Goal: Transaction & Acquisition: Purchase product/service

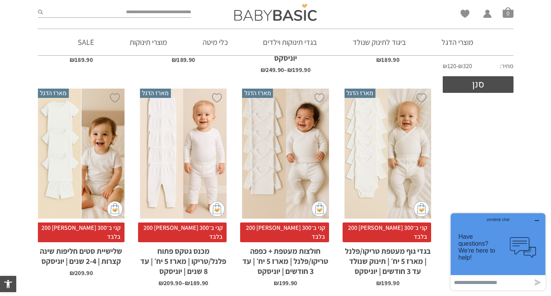
scroll to position [339, 0]
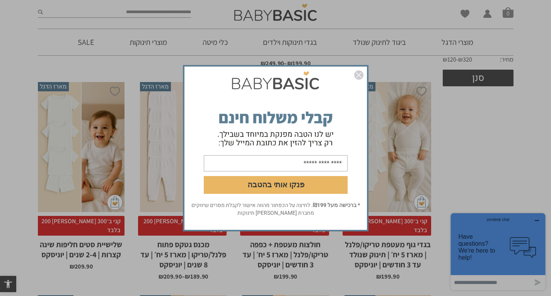
click at [362, 71] on img "סגור" at bounding box center [358, 74] width 9 height 9
click at [358, 70] on img "סגור" at bounding box center [358, 74] width 9 height 9
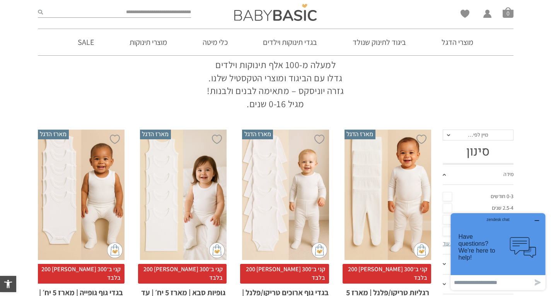
scroll to position [79, 0]
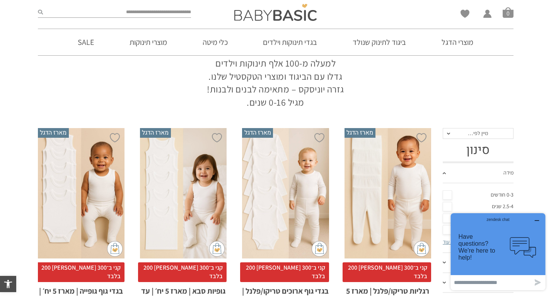
click at [81, 181] on div "x בחירת מידה 0-3m 3-6m 6-12m 12-18m 18-24m 24-30m" at bounding box center [81, 193] width 87 height 130
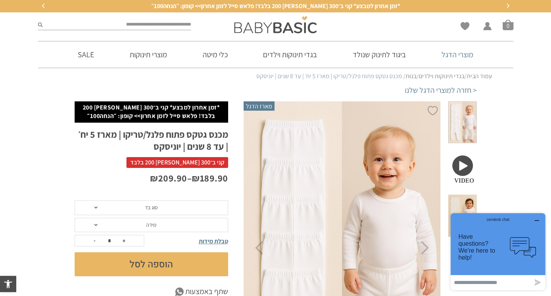
click at [449, 62] on link "מוצרי הדגל" at bounding box center [457, 54] width 55 height 26
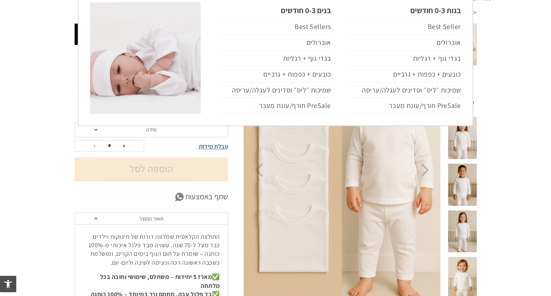
scroll to position [79, 0]
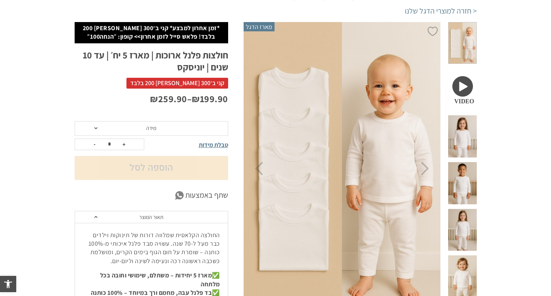
click at [118, 125] on span "מידה" at bounding box center [152, 128] width 154 height 15
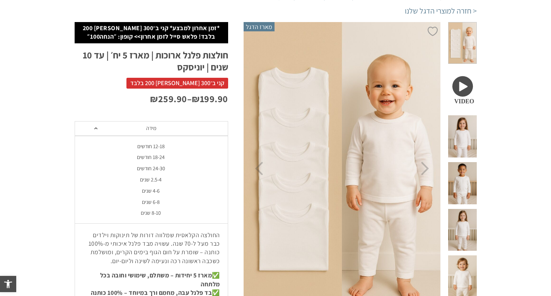
scroll to position [0, 0]
click at [138, 154] on div "18-24 חודשים" at bounding box center [151, 157] width 154 height 7
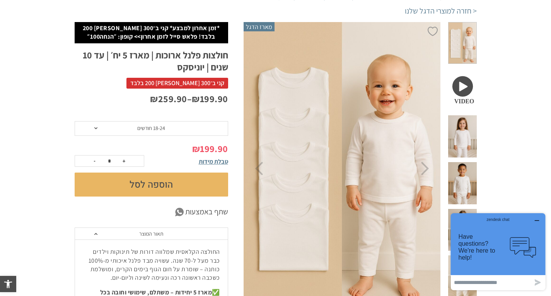
click at [139, 129] on span "18-24 חודשים" at bounding box center [151, 128] width 28 height 7
click at [131, 95] on p "₪ 199.90 – ₪ 259.90" at bounding box center [152, 98] width 154 height 13
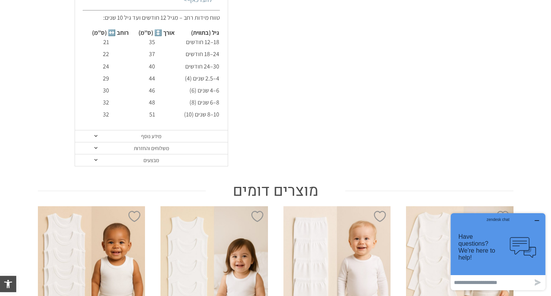
scroll to position [503, 0]
click at [139, 145] on link "משלוחים והחזרות" at bounding box center [151, 148] width 153 height 12
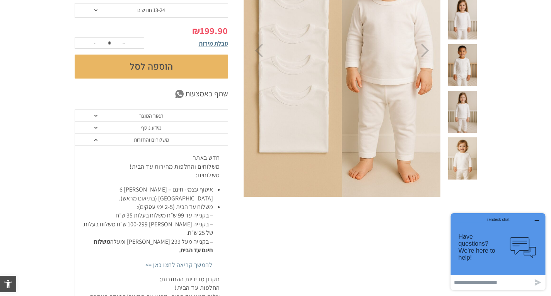
scroll to position [196, 0]
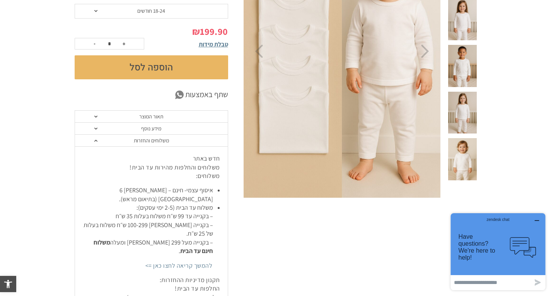
click at [101, 117] on link "תאור המוצר" at bounding box center [151, 117] width 153 height 12
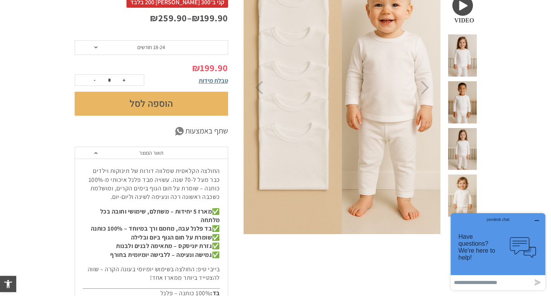
scroll to position [159, 0]
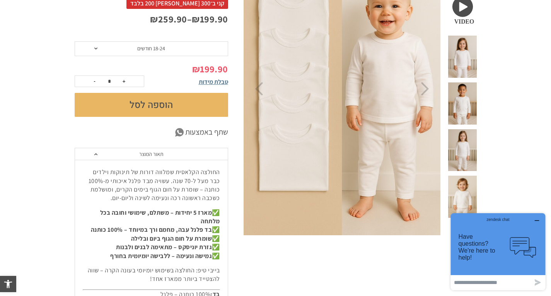
click at [88, 155] on link "תאור המוצר" at bounding box center [151, 154] width 153 height 12
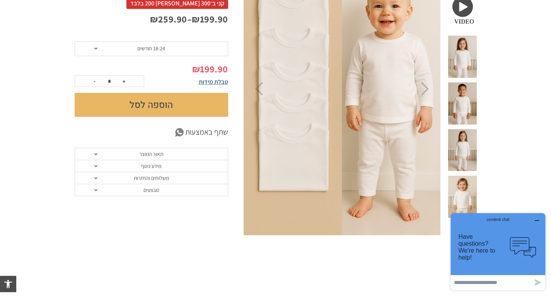
click at [88, 156] on link "תאור המוצר" at bounding box center [151, 154] width 153 height 12
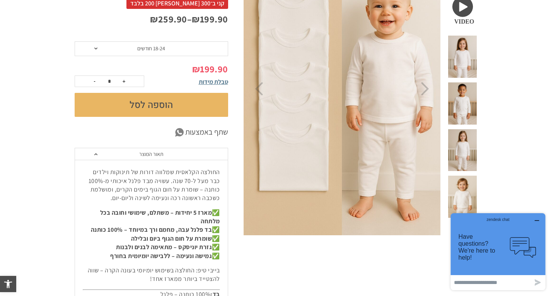
click at [88, 158] on link "תאור המוצר" at bounding box center [151, 154] width 153 height 12
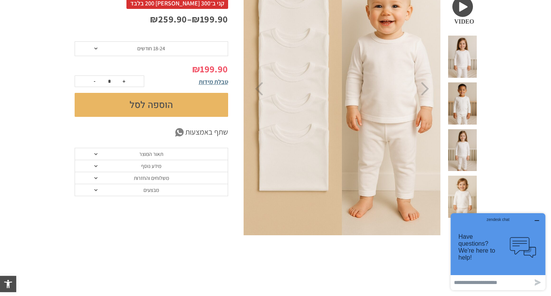
click at [88, 155] on link "תאור המוצר" at bounding box center [151, 154] width 153 height 12
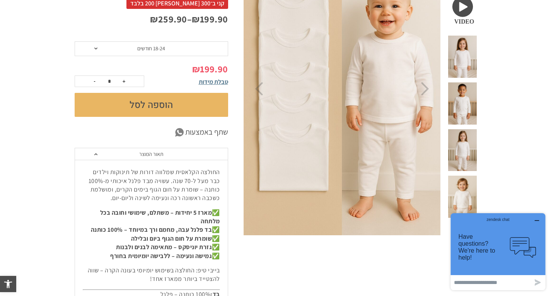
click at [87, 154] on link "תאור המוצר" at bounding box center [151, 154] width 153 height 12
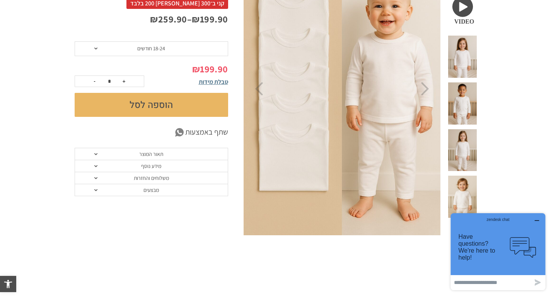
click at [96, 154] on span at bounding box center [95, 154] width 3 height 2
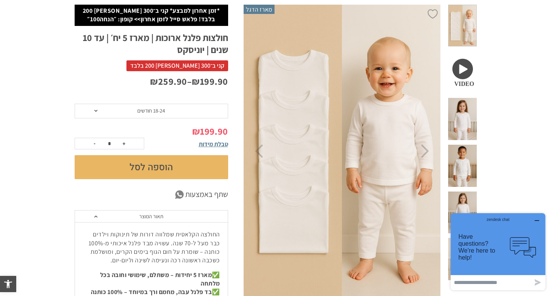
scroll to position [95, 0]
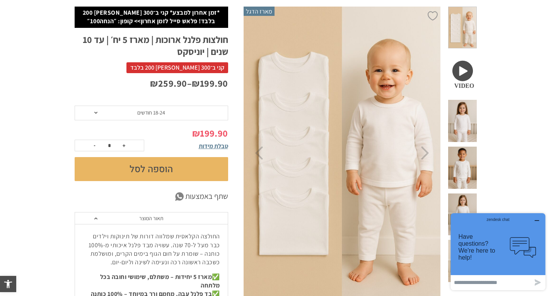
click at [108, 173] on button "הוספה לסל" at bounding box center [152, 169] width 154 height 24
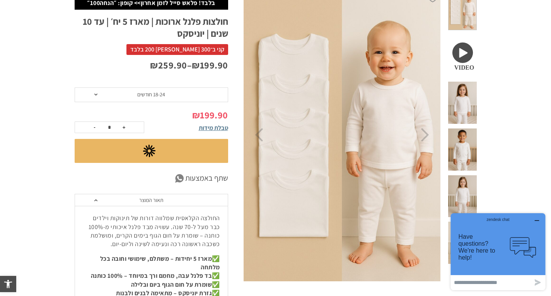
scroll to position [113, 0]
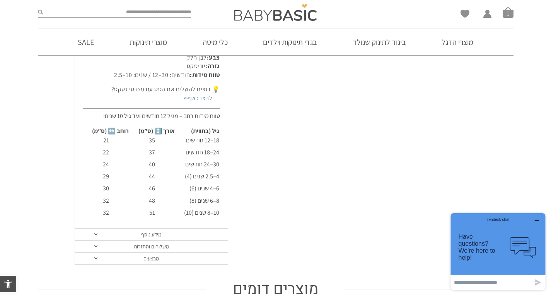
scroll to position [395, 0]
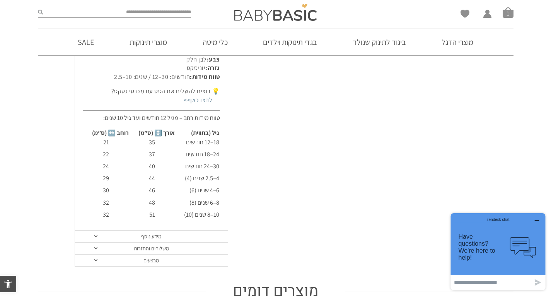
click at [129, 90] on p "💡 רוצים להשלים את הסט עם מכנסי גטקס? לחצו כאן>>" at bounding box center [151, 95] width 137 height 17
click at [202, 103] on link "לחצו כאן>>" at bounding box center [197, 100] width 43 height 18
click at [196, 103] on link "לחצו כאן>>" at bounding box center [197, 100] width 43 height 18
click at [195, 102] on link "לחצו כאן>>" at bounding box center [197, 100] width 43 height 18
click at [200, 96] on link "לחצו כאן>>" at bounding box center [197, 100] width 43 height 18
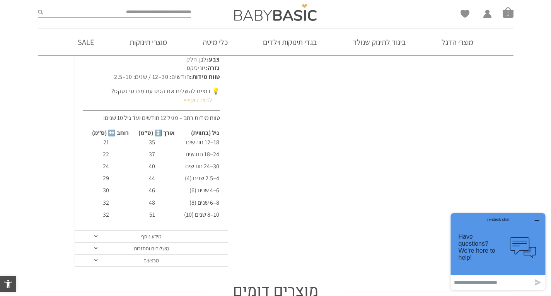
click at [207, 97] on link "לחצו כאן>>" at bounding box center [197, 100] width 43 height 18
click at [195, 100] on link "לחצו כאן>>" at bounding box center [197, 100] width 43 height 18
click at [202, 104] on link "לחצו כאן>>" at bounding box center [197, 100] width 43 height 18
click at [196, 103] on link "לחצו כאן>>" at bounding box center [197, 100] width 43 height 18
click at [195, 95] on link "לחצו כאן>>" at bounding box center [197, 100] width 43 height 18
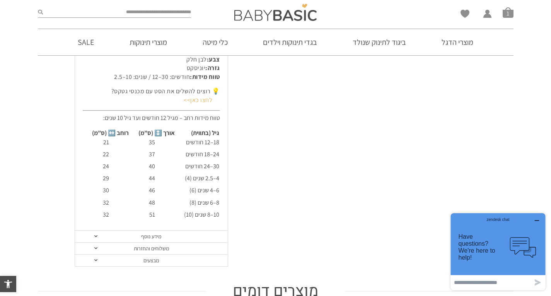
click at [178, 98] on link "לחצו כאן>>" at bounding box center [197, 100] width 43 height 18
click at [157, 89] on p "💡 רוצים להשלים את הסט עם מכנסי גטקס? לחצו כאן>>" at bounding box center [151, 95] width 137 height 17
click at [198, 105] on link "לחצו כאן>>" at bounding box center [197, 100] width 43 height 18
click at [196, 101] on link "לחצו כאן>>" at bounding box center [197, 100] width 43 height 18
click at [197, 102] on link "לחצו כאן>>" at bounding box center [197, 100] width 43 height 18
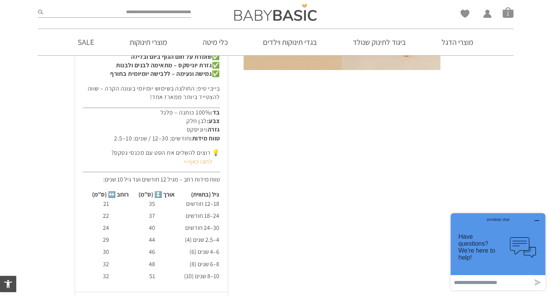
scroll to position [329, 0]
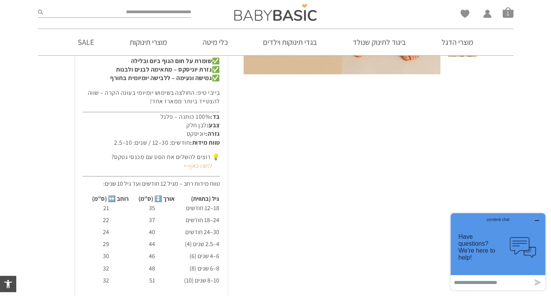
click at [199, 172] on link "לחצו כאן>>" at bounding box center [197, 166] width 43 height 18
click at [195, 163] on link "לחצו כאן>>" at bounding box center [197, 166] width 43 height 18
click at [195, 169] on link "לחצו כאן>>" at bounding box center [197, 166] width 43 height 18
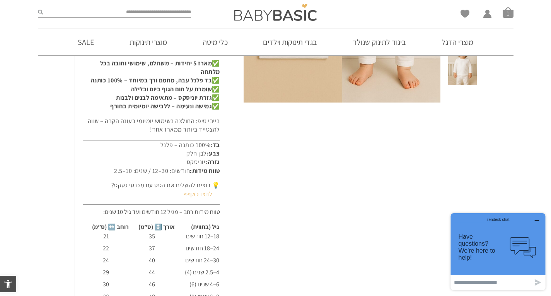
scroll to position [312, 0]
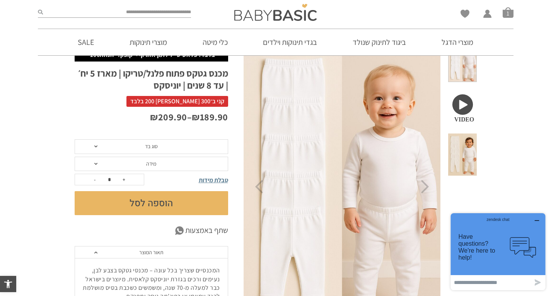
scroll to position [27, 0]
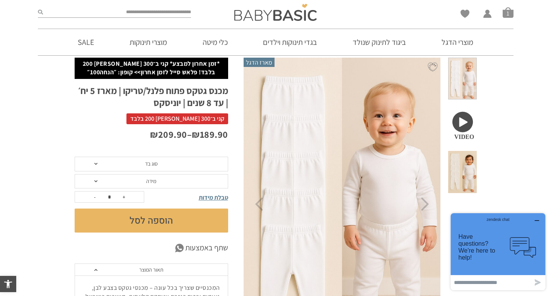
click at [89, 164] on span "סוג בד" at bounding box center [152, 164] width 154 height 15
click at [114, 195] on div "פלנל (חורף)" at bounding box center [151, 193] width 154 height 7
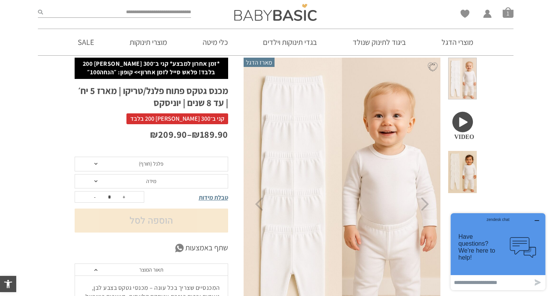
click at [107, 187] on span "מידה" at bounding box center [152, 181] width 154 height 15
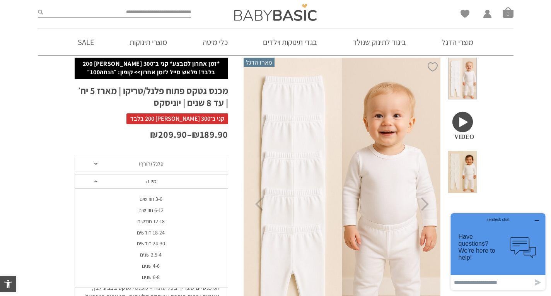
click at [119, 232] on div "18-24 חודשים" at bounding box center [151, 232] width 154 height 7
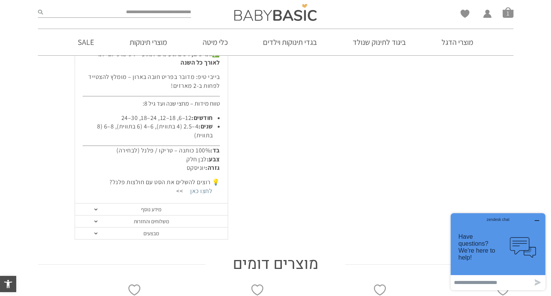
scroll to position [371, 0]
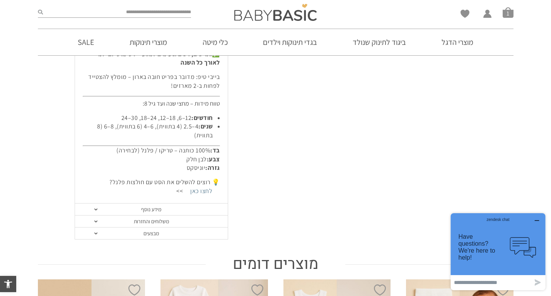
click at [106, 237] on link "מבצעים" at bounding box center [151, 233] width 153 height 12
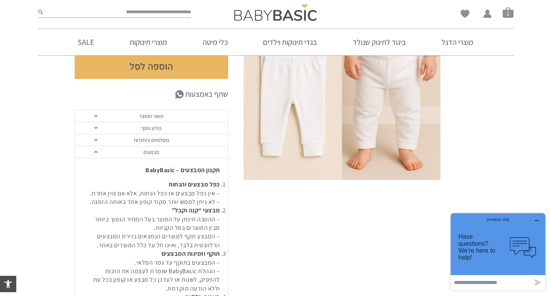
scroll to position [197, 0]
click at [96, 140] on span at bounding box center [95, 141] width 3 height 2
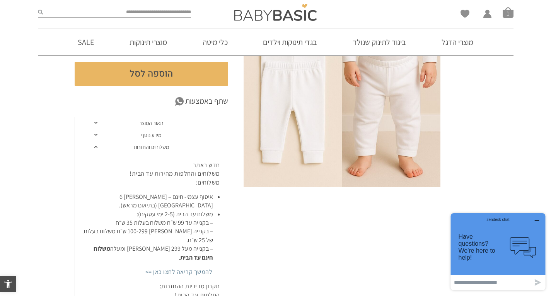
scroll to position [191, 0]
click at [109, 136] on link "מידע נוסף" at bounding box center [151, 136] width 153 height 12
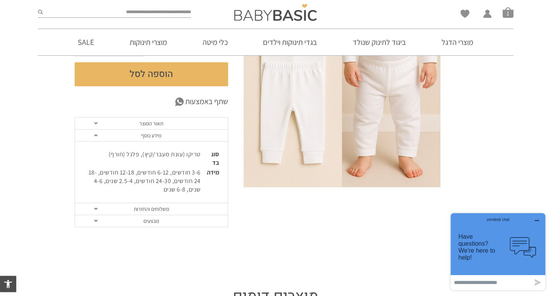
click at [96, 135] on span at bounding box center [95, 135] width 3 height 2
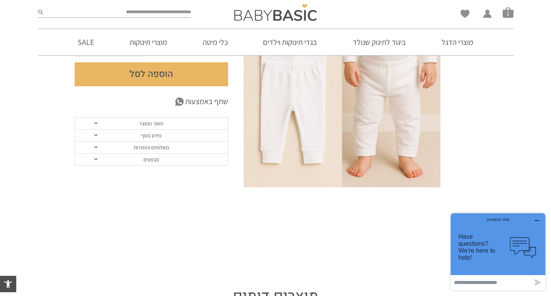
click at [96, 123] on span at bounding box center [95, 123] width 3 height 2
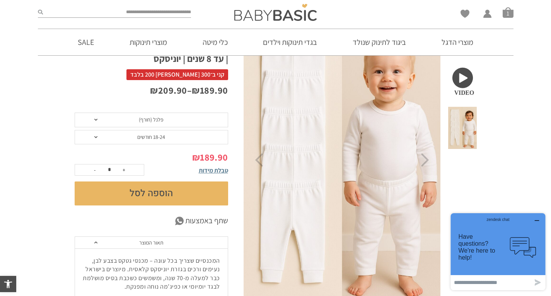
scroll to position [71, 0]
click at [210, 182] on button "הוספה לסל" at bounding box center [152, 194] width 154 height 24
click at [210, 173] on span "טבלת מידות" at bounding box center [213, 171] width 29 height 8
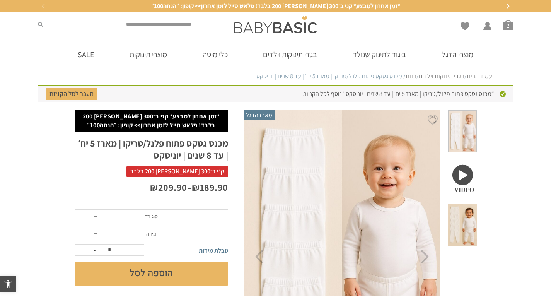
click at [212, 251] on span "טבלת מידות" at bounding box center [213, 250] width 29 height 8
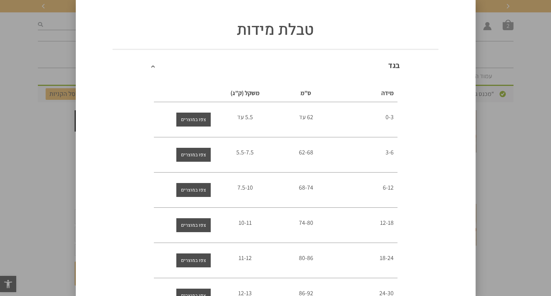
click at [39, 208] on div "טבלת מידות [GEOGRAPHIC_DATA] מידה ס”מ משקל (ק”ג) 0-3 62 עד 5.5 עד 3-6 62-68 5.5…" at bounding box center [275, 148] width 551 height 296
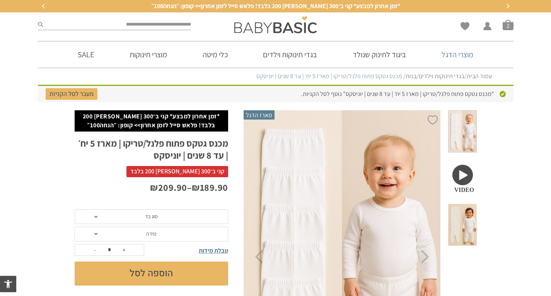
click at [464, 53] on link "מוצרי הדגל" at bounding box center [457, 54] width 55 height 26
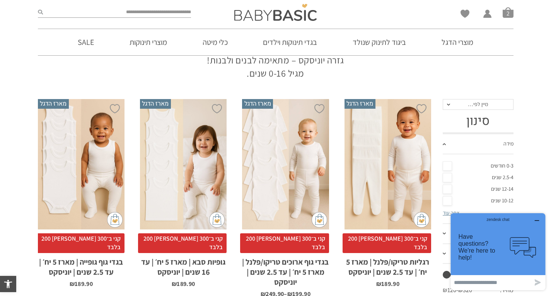
scroll to position [120, 0]
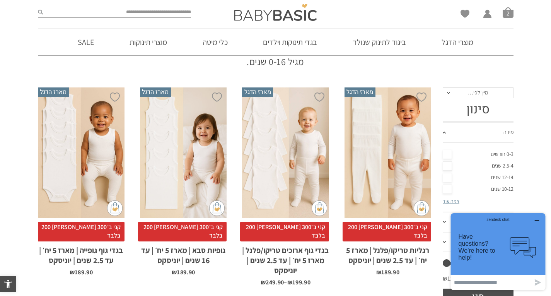
click at [158, 135] on div "x בחירת מידה 1-2y 2-3y 4-6y 6-8-שנים 8-10y 10-12-שנים 12-14-שנים 14-16-שנים" at bounding box center [183, 152] width 87 height 130
click at [184, 188] on div "x בחירת מידה 1-2y 2-3y 4-6y 6-8-שנים 8-10y 10-12-שנים 12-14-שנים 14-16-שנים" at bounding box center [183, 152] width 87 height 130
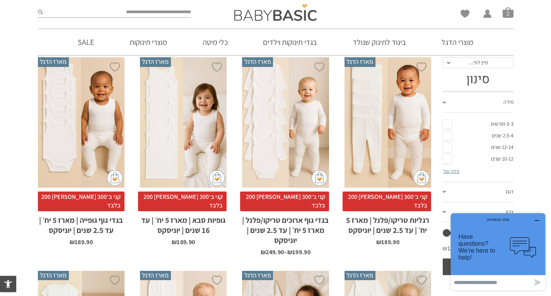
scroll to position [151, 0]
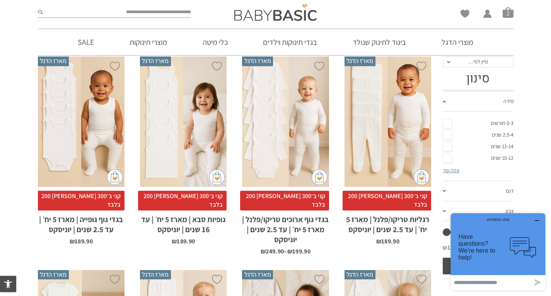
click at [181, 214] on h2 "גופיות סבא | מארז 5 יח׳ | עד 16 שנים | יוניסקס" at bounding box center [183, 222] width 87 height 24
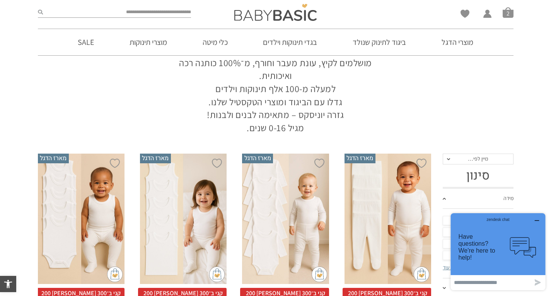
scroll to position [43, 0]
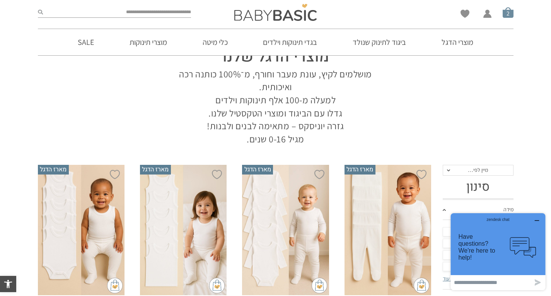
click at [506, 13] on span "סל קניות" at bounding box center [508, 12] width 11 height 11
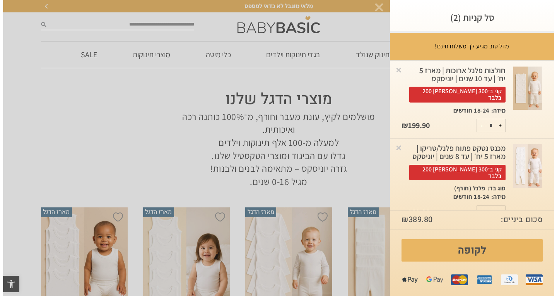
scroll to position [0, 0]
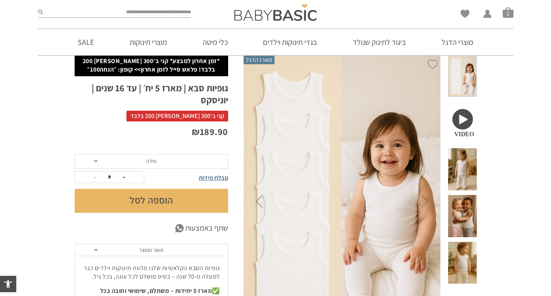
click at [89, 161] on span "מידה" at bounding box center [152, 161] width 154 height 15
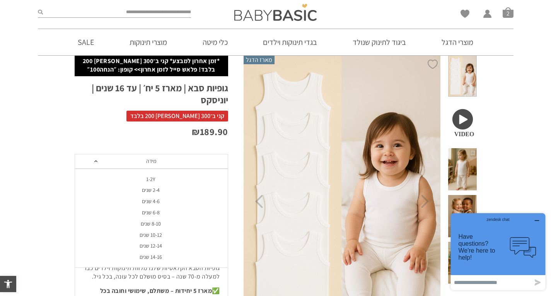
click at [166, 178] on div "1-2Y" at bounding box center [151, 179] width 154 height 7
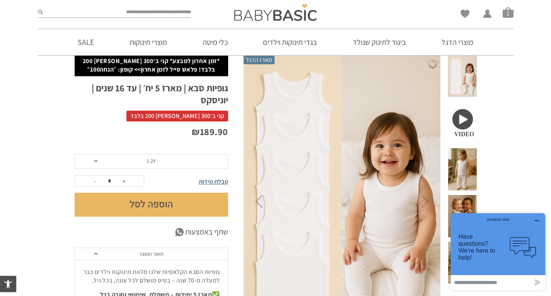
click at [153, 161] on span "1-2Y" at bounding box center [151, 160] width 9 height 7
click at [157, 131] on p "₪ 189.90" at bounding box center [152, 131] width 154 height 13
click at [160, 161] on span "1-2Y" at bounding box center [152, 161] width 154 height 15
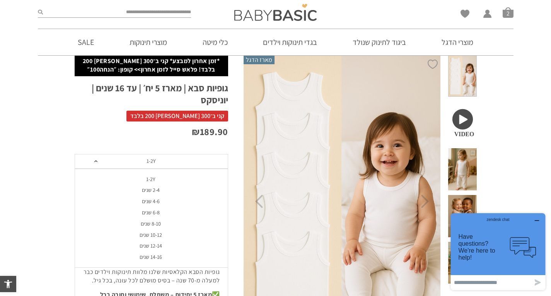
click at [157, 149] on div "₪ 189.90" at bounding box center [152, 139] width 154 height 29
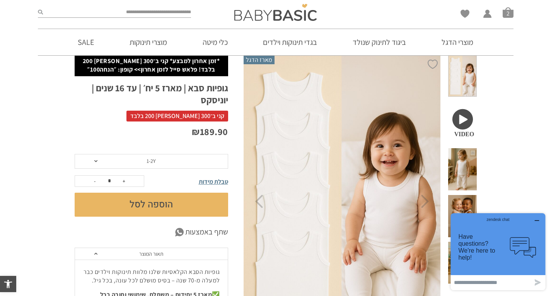
click at [153, 206] on button "הוספה לסל" at bounding box center [152, 205] width 154 height 24
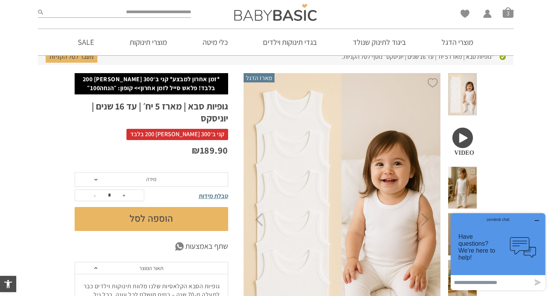
scroll to position [22, 0]
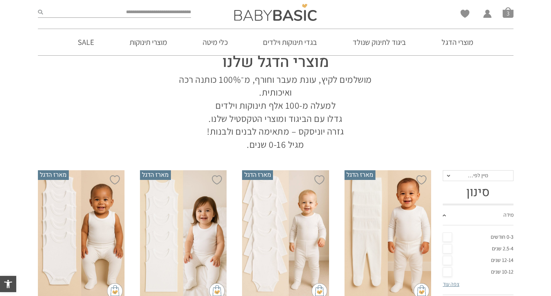
scroll to position [77, 0]
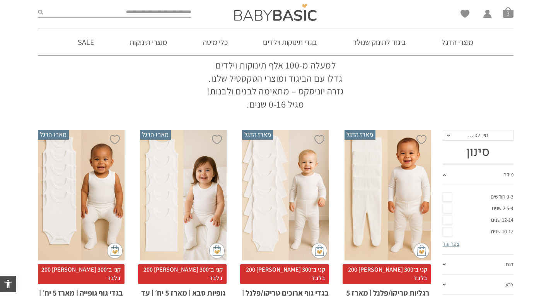
click at [107, 177] on div "x בחירת מידה 0-3m 3-6m 6-12m 12-18m 18-24m 24-30m" at bounding box center [81, 195] width 87 height 130
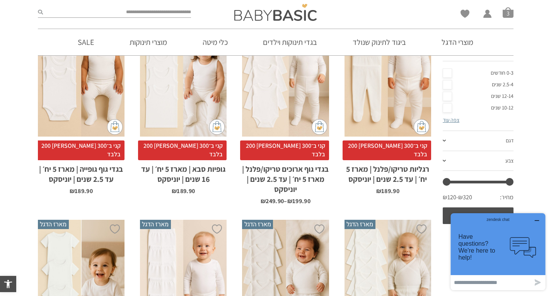
scroll to position [217, 0]
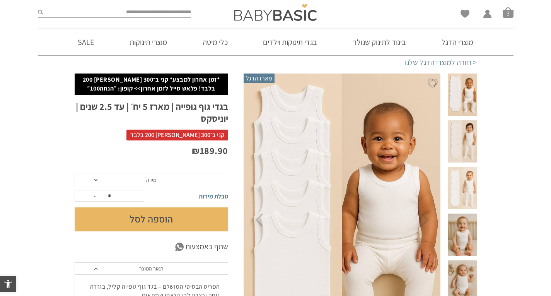
scroll to position [27, 0]
click at [106, 178] on span "מידה" at bounding box center [152, 180] width 154 height 15
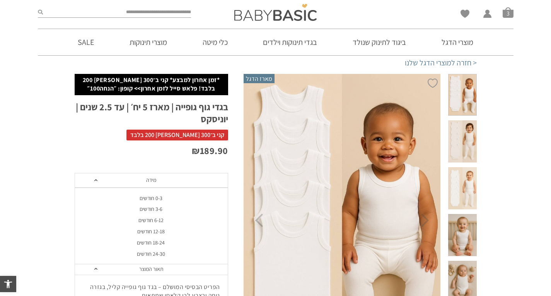
click at [140, 241] on div "18-24 חודשים" at bounding box center [151, 242] width 154 height 7
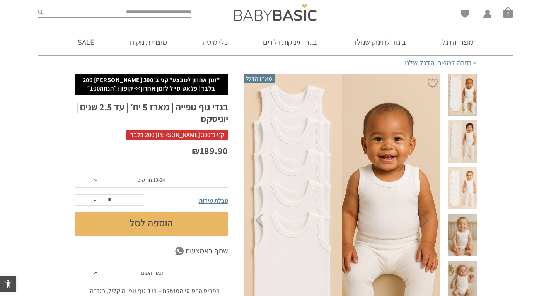
scroll to position [0, 0]
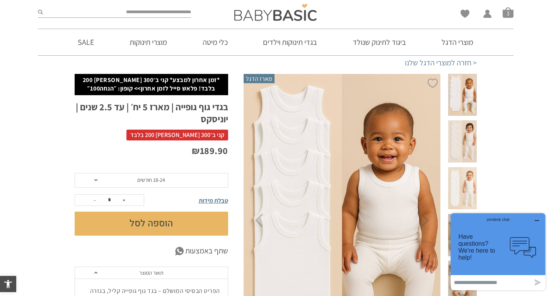
click at [461, 136] on span at bounding box center [462, 141] width 28 height 42
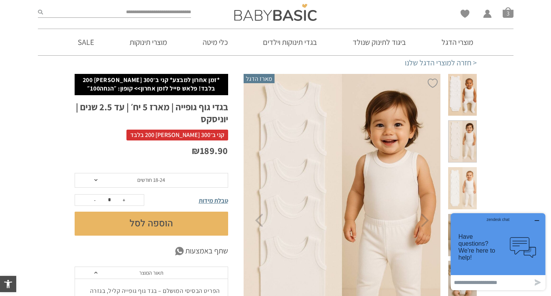
click at [413, 184] on img at bounding box center [342, 220] width 198 height 297
drag, startPoint x: 488, startPoint y: 168, endPoint x: 524, endPoint y: 159, distance: 37.4
click at [524, 159] on section "**********" at bounding box center [275, 291] width 551 height 434
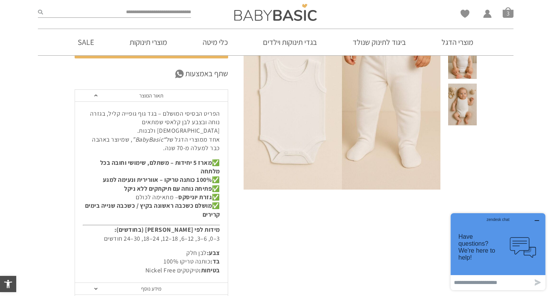
scroll to position [229, 0]
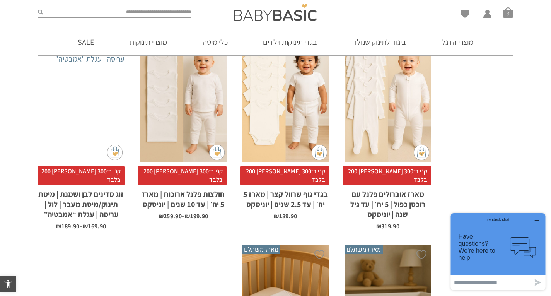
scroll to position [569, 0]
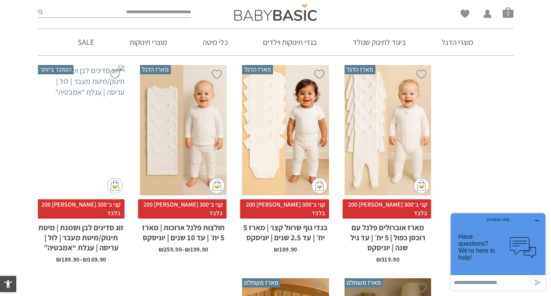
click at [395, 134] on div "x בחירת מידה 0-3m 3-6m 6-12m" at bounding box center [388, 130] width 87 height 130
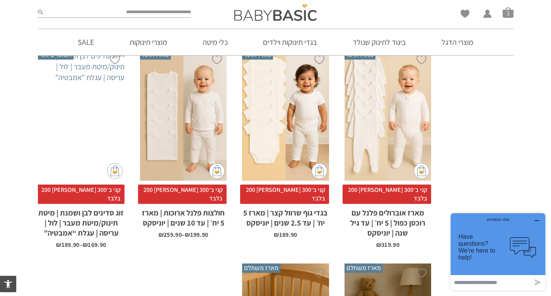
scroll to position [584, 0]
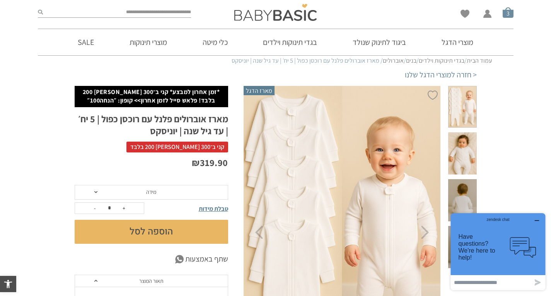
click at [503, 18] on li "סל קניות 3" at bounding box center [508, 12] width 11 height 11
click at [511, 13] on span "סל קניות" at bounding box center [508, 12] width 11 height 11
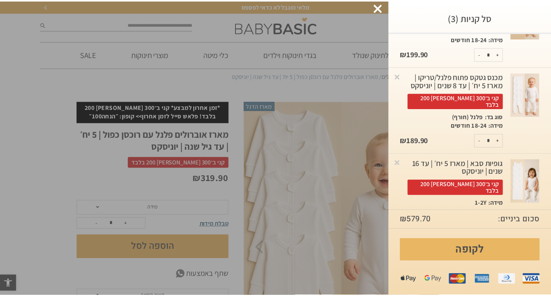
scroll to position [81, 0]
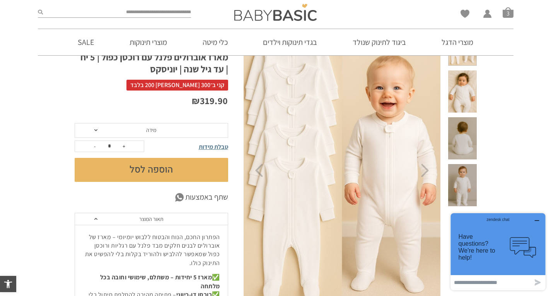
scroll to position [62, 0]
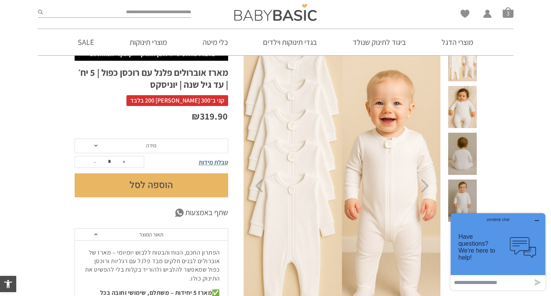
click at [475, 179] on span at bounding box center [462, 200] width 28 height 42
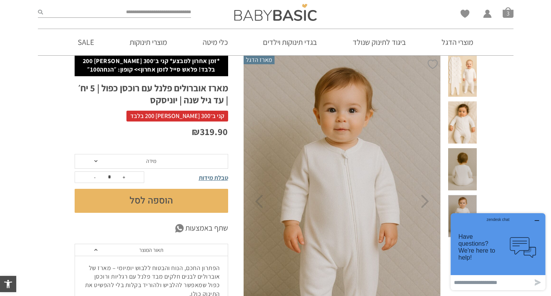
scroll to position [0, 0]
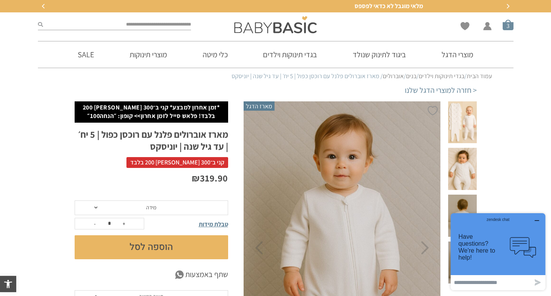
click at [505, 30] on li "סל קניות 3" at bounding box center [508, 24] width 11 height 11
click at [454, 54] on link "מוצרי הדגל" at bounding box center [457, 54] width 55 height 26
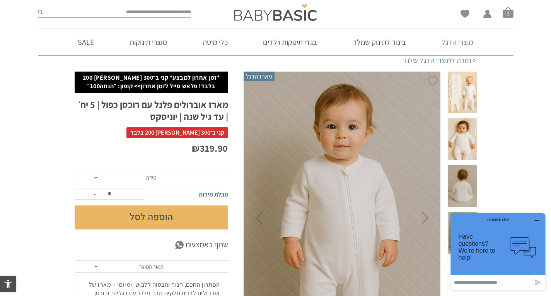
scroll to position [31, 0]
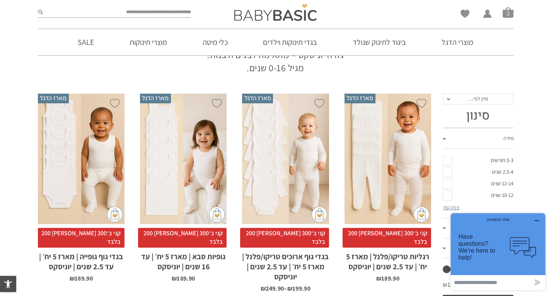
click at [185, 156] on div "x בחירת מידה 1-2y 2-3y 4-6y 6-8-שנים 8-10y 10-12-שנים 12-14-שנים 14-16-שנים" at bounding box center [183, 159] width 87 height 130
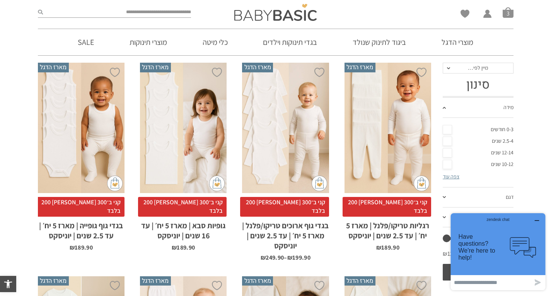
scroll to position [160, 0]
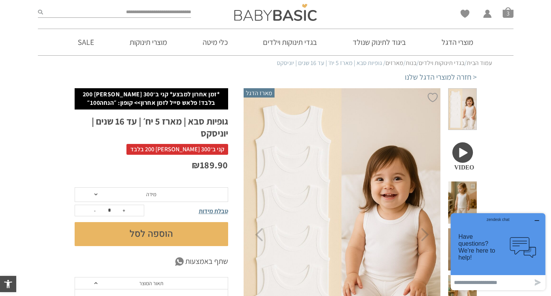
scroll to position [15, 0]
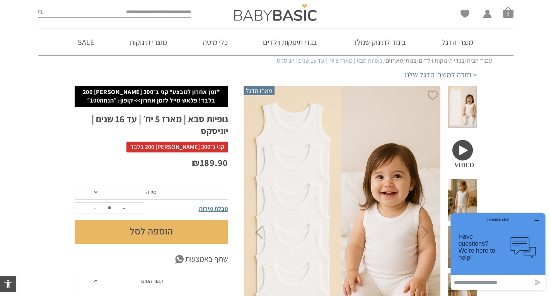
click at [395, 231] on img at bounding box center [342, 232] width 198 height 297
click at [458, 179] on span at bounding box center [462, 200] width 28 height 42
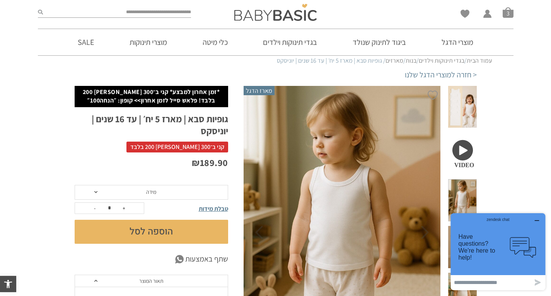
click at [340, 200] on img at bounding box center [342, 232] width 198 height 297
click at [536, 215] on button "zendesk chat Have questions? We're here to help! .cls-1,.cls-2{fill:#cccccb;}.c…" at bounding box center [498, 244] width 95 height 62
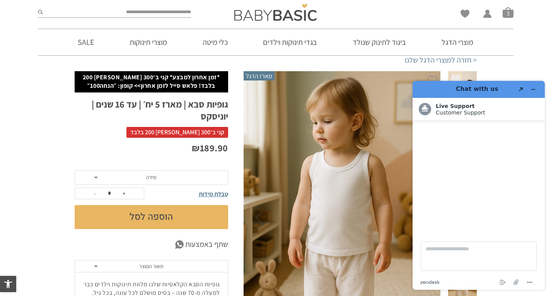
scroll to position [31, 0]
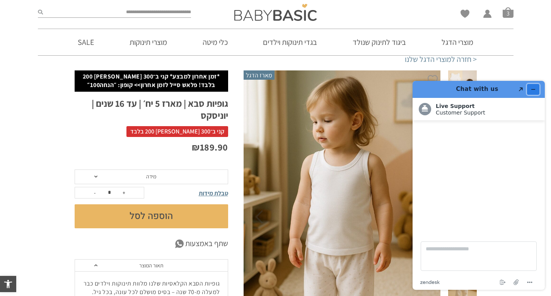
click at [533, 89] on icon "Minimise widget" at bounding box center [533, 89] width 5 height 5
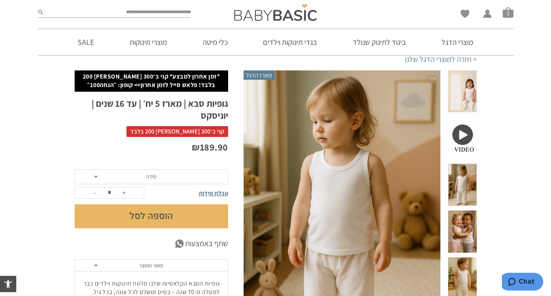
click at [458, 257] on span at bounding box center [462, 278] width 28 height 42
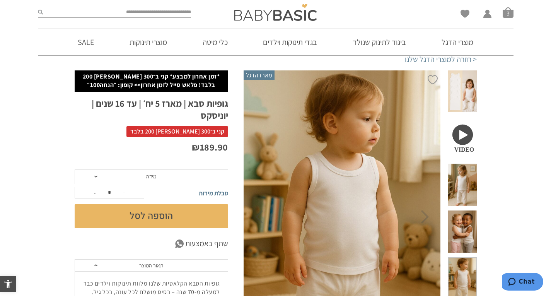
click at [351, 210] on img at bounding box center [342, 216] width 198 height 297
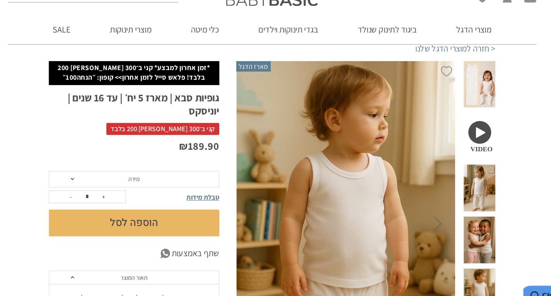
click at [468, 210] on span at bounding box center [462, 231] width 28 height 42
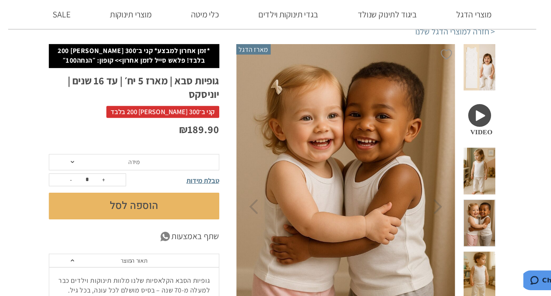
scroll to position [48, 0]
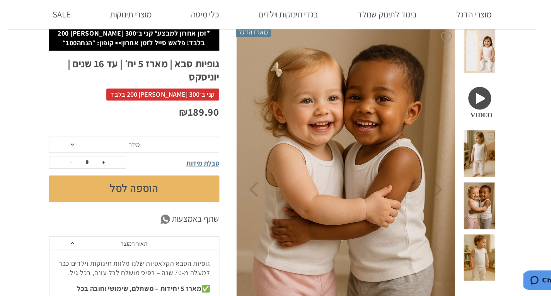
click at [470, 153] on span at bounding box center [462, 168] width 28 height 42
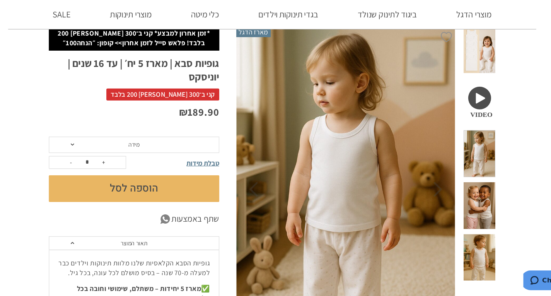
click at [341, 195] on img at bounding box center [342, 199] width 198 height 297
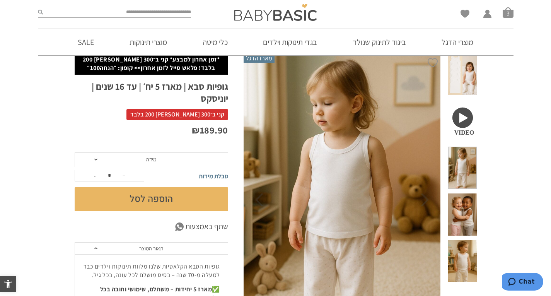
click at [470, 80] on span at bounding box center [462, 74] width 28 height 42
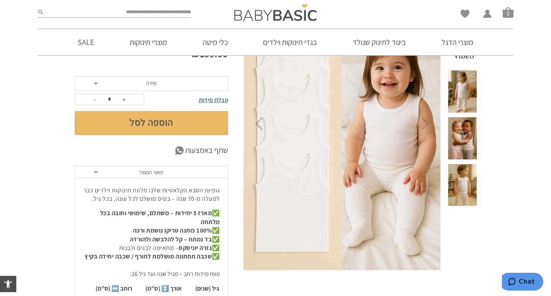
scroll to position [156, 0]
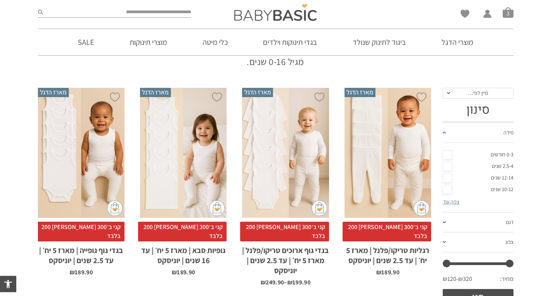
scroll to position [120, 0]
click at [82, 174] on div "x בחירת מידה 0-3m 3-6m 6-12m 12-18m 18-24m 24-30m" at bounding box center [81, 152] width 87 height 130
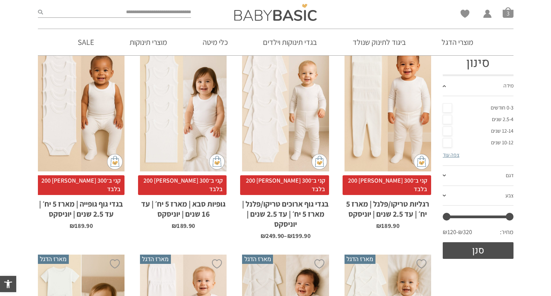
scroll to position [0, 0]
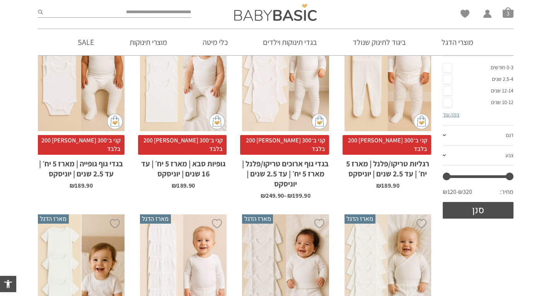
click at [170, 94] on div "x בחירת מידה 1-2y 2-3y 4-6y 6-8-שנים 8-10y 10-12-שנים 12-14-שנים 14-16-שנים" at bounding box center [183, 66] width 87 height 130
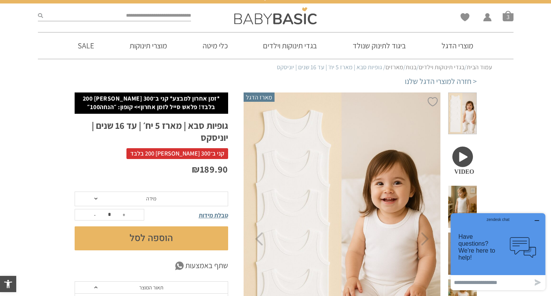
scroll to position [4, 0]
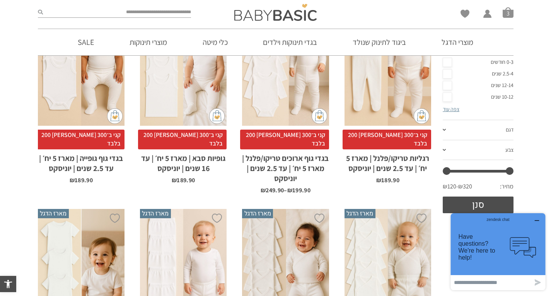
scroll to position [173, 0]
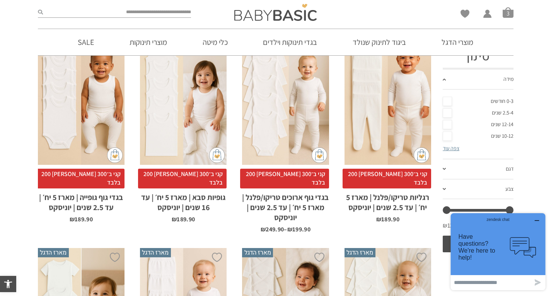
click at [66, 198] on h2 "בגדי גוף גופייה | מארז 5 יח׳ | עד 2.5 שנים | יוניסקס" at bounding box center [81, 200] width 87 height 24
click at [58, 125] on div "x בחירת מידה 0-3m 3-6m 6-12m 12-18m 18-24m 24-30m" at bounding box center [81, 99] width 87 height 130
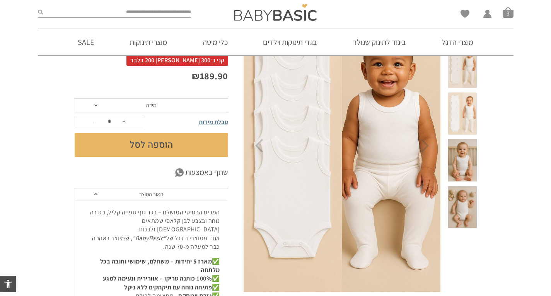
click at [457, 169] on div "הוספה ל-Wishlist מארז הדגל" at bounding box center [360, 208] width 233 height 418
click at [466, 186] on span at bounding box center [462, 207] width 28 height 42
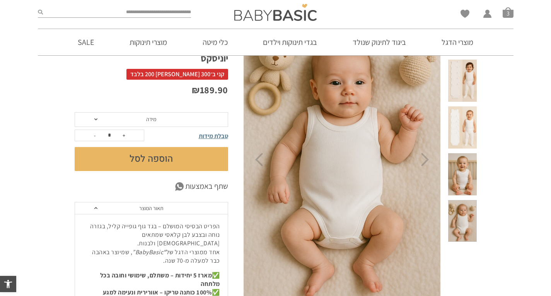
scroll to position [83, 0]
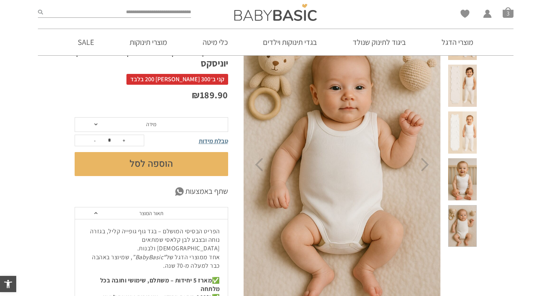
click at [456, 158] on span at bounding box center [462, 179] width 28 height 42
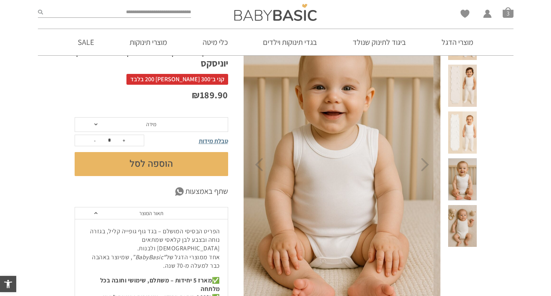
scroll to position [0, 0]
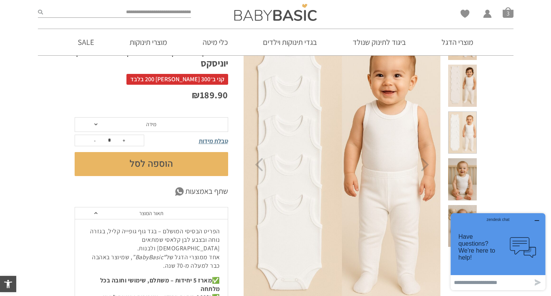
click at [460, 158] on span at bounding box center [462, 179] width 28 height 42
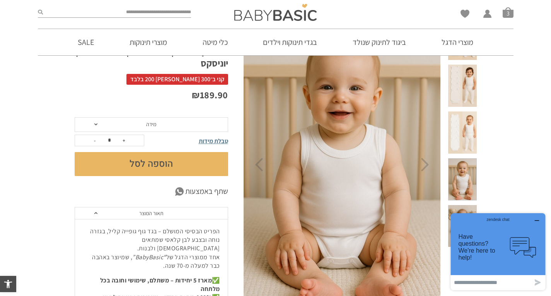
click at [459, 111] on span at bounding box center [462, 132] width 28 height 42
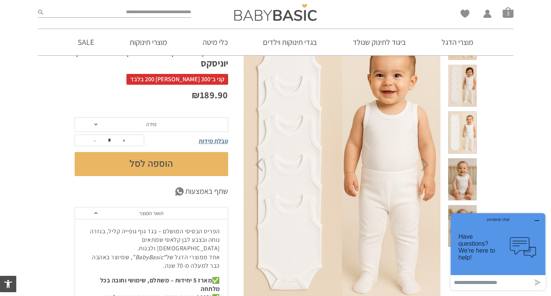
click at [461, 81] on span at bounding box center [462, 86] width 28 height 42
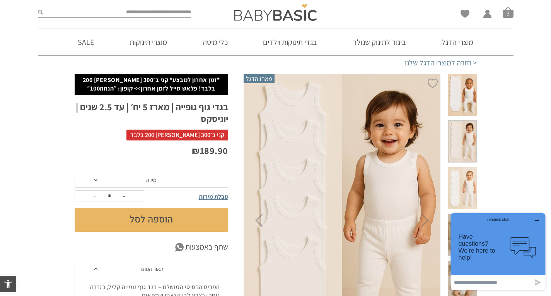
scroll to position [27, 0]
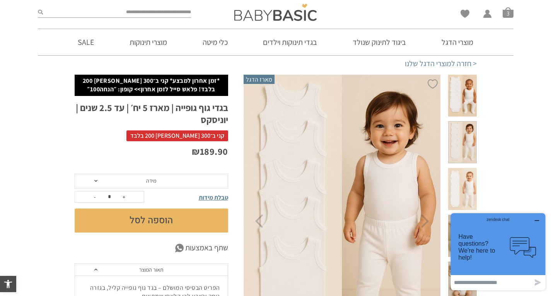
click at [464, 90] on span at bounding box center [462, 96] width 28 height 42
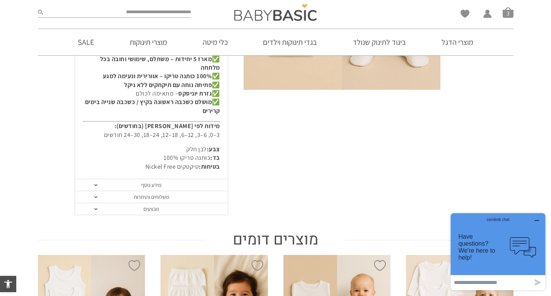
scroll to position [314, 0]
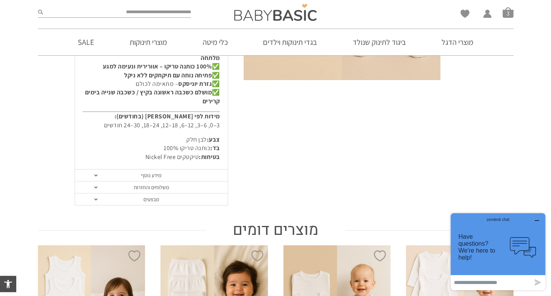
click at [136, 169] on link "מידע נוסף" at bounding box center [151, 175] width 153 height 12
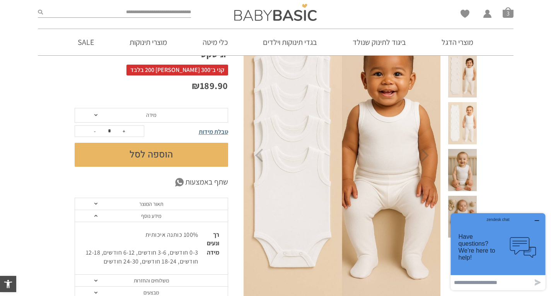
scroll to position [92, 0]
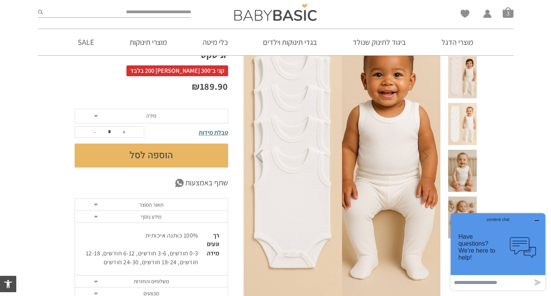
click at [106, 117] on span "מידה" at bounding box center [152, 116] width 154 height 15
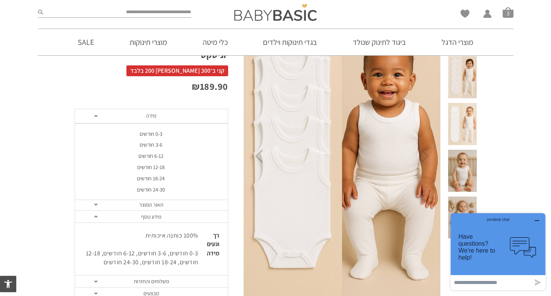
click at [13, 169] on section "**********" at bounding box center [275, 187] width 551 height 355
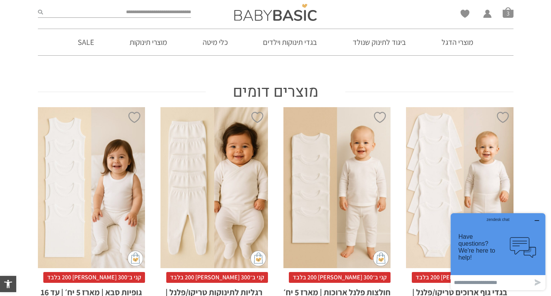
scroll to position [386, 0]
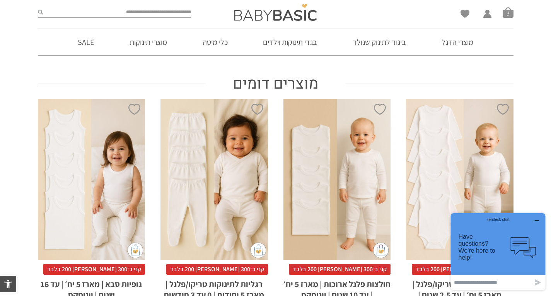
click at [80, 197] on div "x בחירת מידה 1-2y 2-3y 4-6y 6-8-שנים 8-10y 10-12-שנים 12-14-שנים 14-16-שנים" at bounding box center [92, 179] width 108 height 161
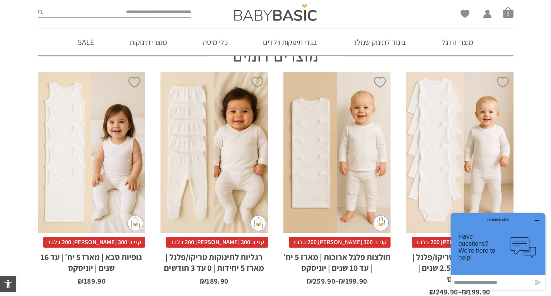
scroll to position [413, 0]
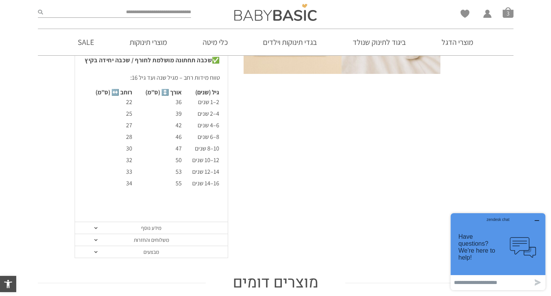
scroll to position [304, 0]
click at [96, 229] on span at bounding box center [95, 228] width 3 height 2
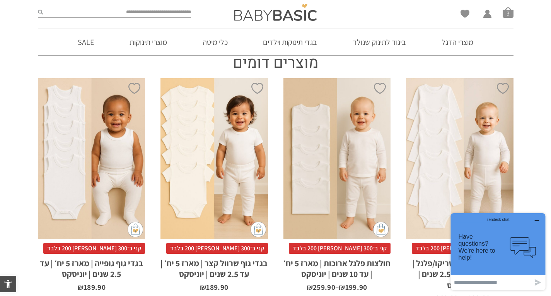
scroll to position [396, 0]
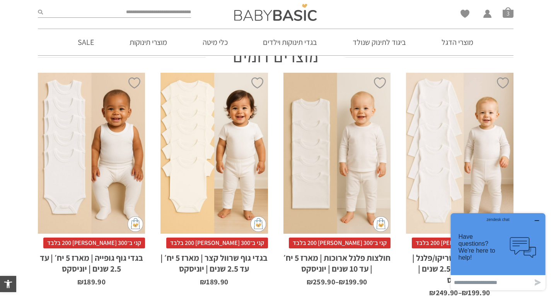
click at [61, 134] on div "x בחירת מידה 0-3m 3-6m 6-12m 12-18m 18-24m 24-30m" at bounding box center [92, 153] width 108 height 161
click at [62, 260] on h2 "בגדי גוף גופייה | מארז 5 יח׳ | עד 2.5 שנים | יוניסקס" at bounding box center [92, 261] width 108 height 26
click at [77, 266] on h2 "בגדי גוף גופייה | מארז 5 יח׳ | עד 2.5 שנים | יוניסקס" at bounding box center [92, 261] width 108 height 26
click at [75, 196] on div "x בחירת מידה 0-3m 3-6m 6-12m 12-18m 18-24m 24-30m" at bounding box center [92, 153] width 108 height 161
click at [83, 258] on h2 "בגדי גוף גופייה | מארז 5 יח׳ | עד 2.5 שנים | יוניסקס" at bounding box center [92, 261] width 108 height 26
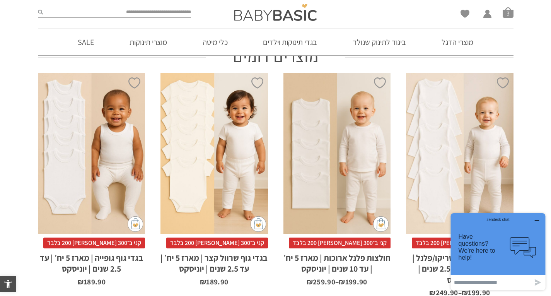
click at [78, 270] on h2 "בגדי גוף גופייה | מארז 5 יח׳ | עד 2.5 שנים | יוניסקס" at bounding box center [92, 261] width 108 height 26
click at [91, 191] on div "x בחירת מידה 0-3m 3-6m 6-12m 12-18m 18-24m 24-30m" at bounding box center [92, 153] width 108 height 161
click at [89, 198] on div "x בחירת מידה 0-3m 3-6m 6-12m 12-18m 18-24m 24-30m" at bounding box center [92, 153] width 108 height 161
click at [84, 260] on h2 "בגדי גוף גופייה | מארז 5 יח׳ | עד 2.5 שנים | יוניסקס" at bounding box center [92, 261] width 108 height 26
click at [95, 201] on div "x בחירת מידה 0-3m 3-6m 6-12m 12-18m 18-24m 24-30m" at bounding box center [92, 153] width 108 height 161
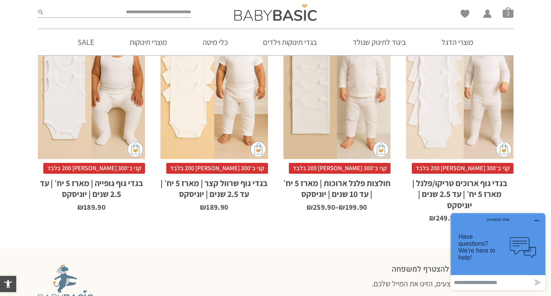
scroll to position [474, 0]
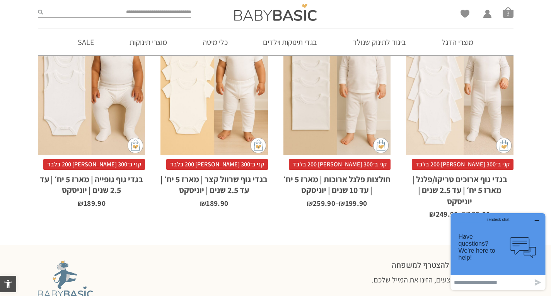
click at [87, 179] on h2 "בגדי גוף גופייה | מארז 5 יח׳ | עד 2.5 שנים | יוניסקס" at bounding box center [92, 183] width 108 height 26
click at [92, 184] on h2 "בגדי גוף גופייה | מארז 5 יח׳ | עד 2.5 שנים | יוניסקס" at bounding box center [92, 183] width 108 height 26
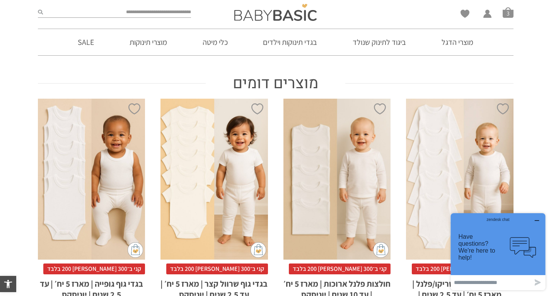
scroll to position [367, 0]
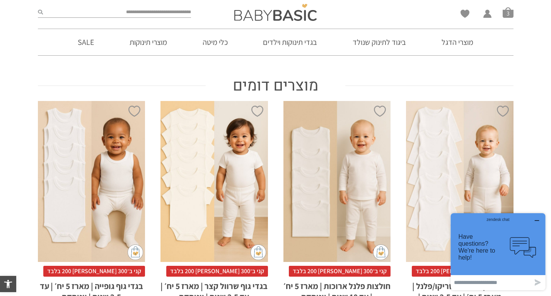
click at [77, 138] on div "x בחירת מידה 0-3m 3-6m 6-12m 12-18m 18-24m 24-30m" at bounding box center [92, 181] width 108 height 161
click at [83, 142] on div "x בחירת מידה 0-3m 3-6m 6-12m 12-18m 18-24m 24-30m" at bounding box center [92, 181] width 108 height 161
click at [89, 215] on div "x בחירת מידה 0-3m 3-6m 6-12m 12-18m 18-24m 24-30m" at bounding box center [92, 181] width 108 height 161
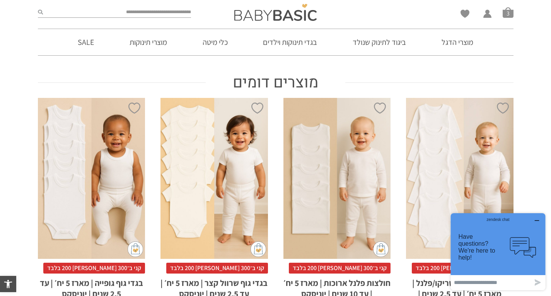
scroll to position [371, 0]
click at [91, 239] on div "x בחירת מידה 0-3m 3-6m 6-12m 12-18m 18-24m 24-30m" at bounding box center [92, 177] width 108 height 161
click at [103, 277] on h2 "בגדי גוף גופייה | מארז 5 יח׳ | עד 2.5 שנים | יוניסקס" at bounding box center [92, 286] width 108 height 26
click at [102, 280] on h2 "בגדי גוף גופייה | מארז 5 יח׳ | עד 2.5 שנים | יוניסקס" at bounding box center [92, 286] width 108 height 26
click at [102, 282] on h2 "בגדי גוף גופייה | מארז 5 יח׳ | עד 2.5 שנים | יוניסקס" at bounding box center [92, 286] width 108 height 26
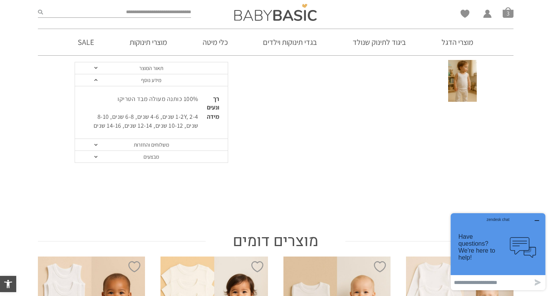
scroll to position [0, 0]
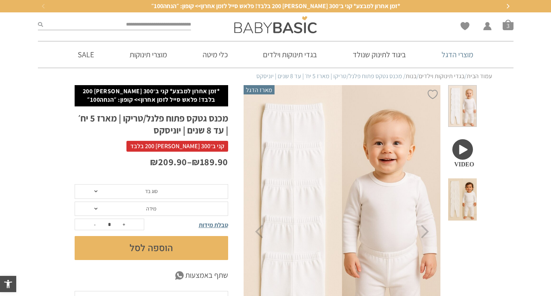
click at [439, 63] on link "מוצרי הדגל" at bounding box center [457, 54] width 55 height 26
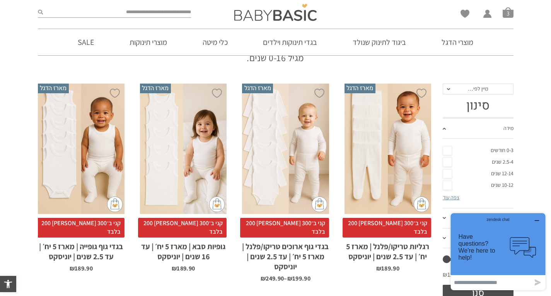
scroll to position [139, 0]
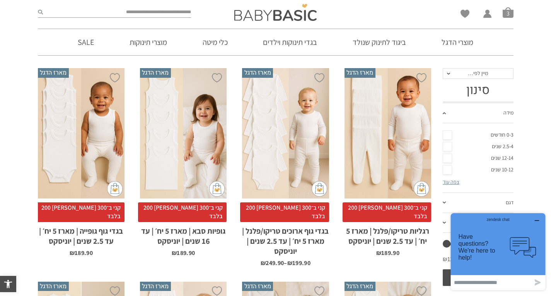
click at [84, 224] on h2 "בגדי גוף גופייה | מארז 5 יח׳ | עד 2.5 שנים | יוניסקס" at bounding box center [81, 234] width 87 height 24
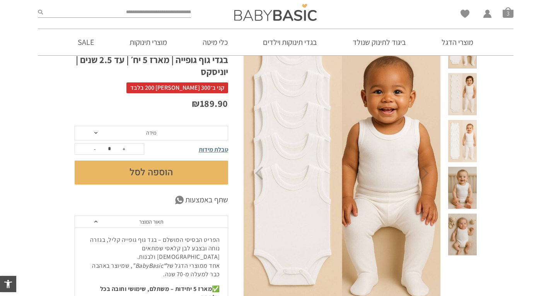
scroll to position [77, 0]
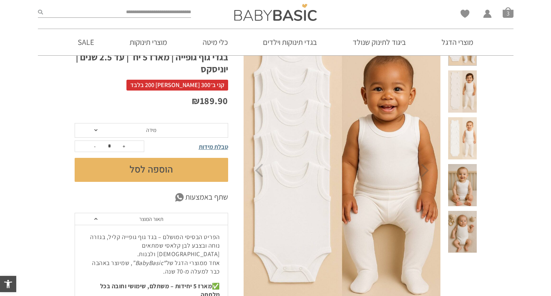
click at [467, 123] on span at bounding box center [462, 138] width 28 height 42
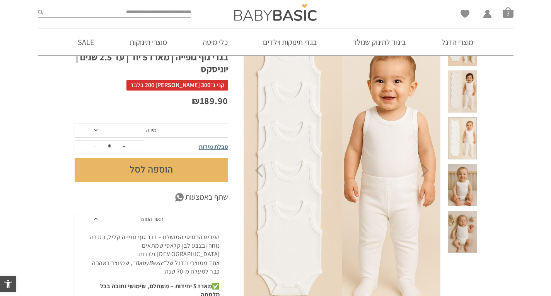
click at [464, 164] on span at bounding box center [462, 185] width 28 height 42
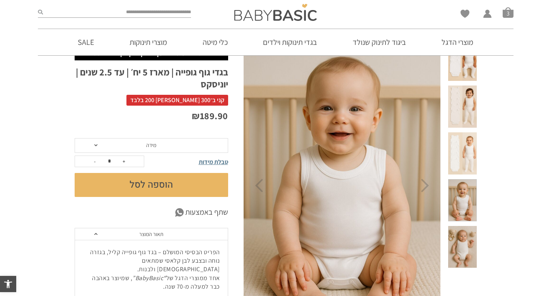
scroll to position [0, 0]
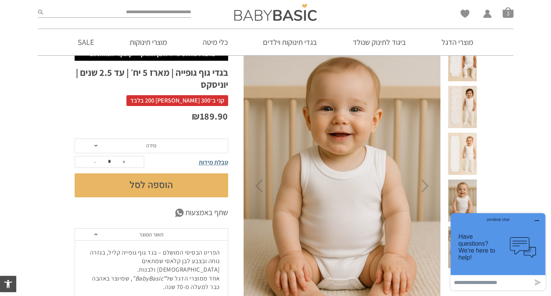
click at [457, 61] on span at bounding box center [462, 60] width 28 height 42
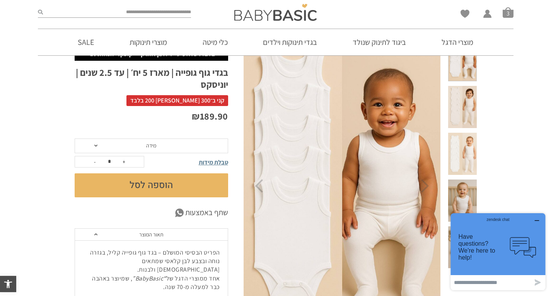
click at [372, 161] on img at bounding box center [342, 186] width 198 height 297
click at [473, 112] on div at bounding box center [462, 109] width 28 height 47
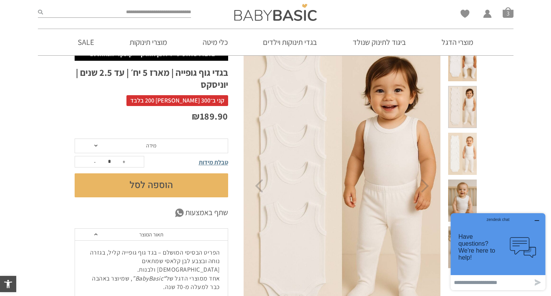
click at [458, 150] on div at bounding box center [462, 156] width 28 height 47
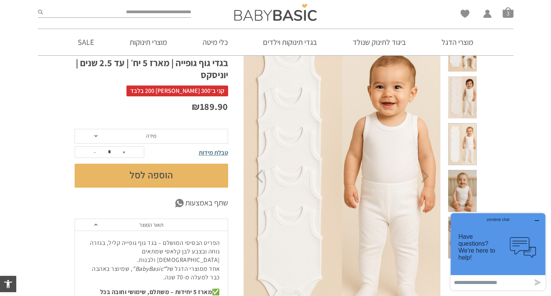
scroll to position [62, 0]
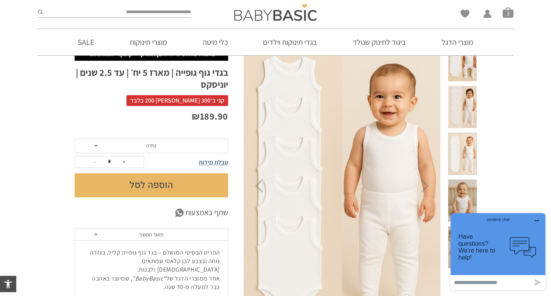
click at [167, 142] on span "מידה" at bounding box center [152, 145] width 154 height 15
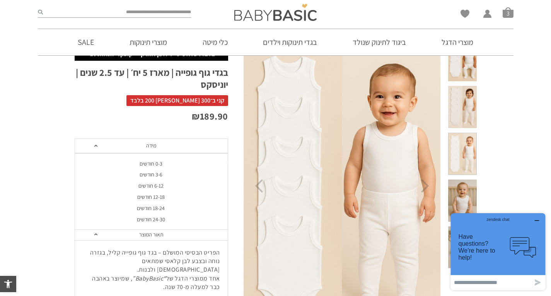
click at [159, 207] on div "18-24 חודשים" at bounding box center [151, 208] width 154 height 7
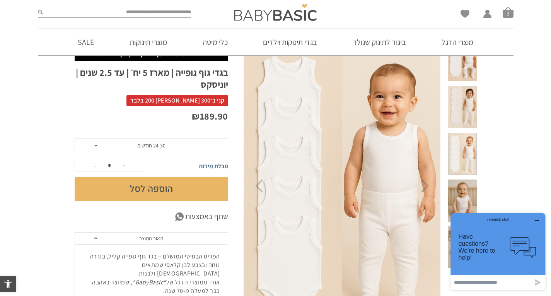
click at [150, 148] on span "24-30 חודשים" at bounding box center [151, 145] width 28 height 7
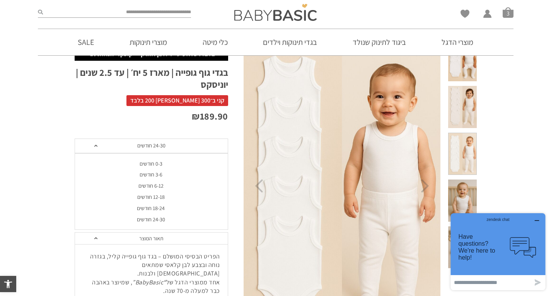
click at [155, 207] on div "18-24 חודשים" at bounding box center [151, 208] width 154 height 7
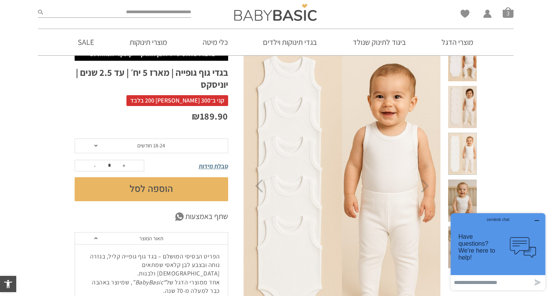
click at [143, 184] on button "הוספה לסל" at bounding box center [152, 189] width 154 height 24
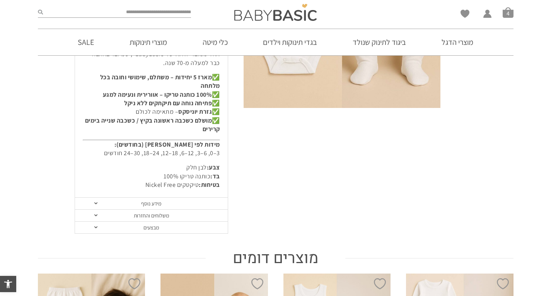
scroll to position [325, 0]
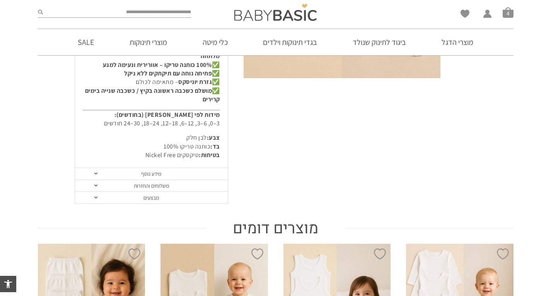
click at [130, 169] on link "מידע נוסף" at bounding box center [151, 174] width 153 height 12
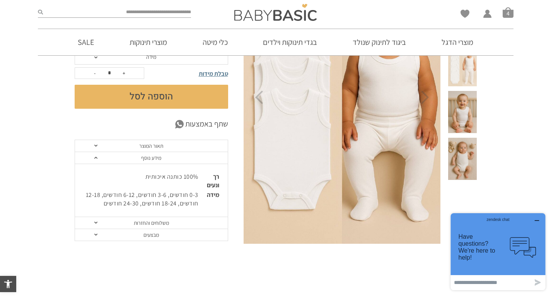
scroll to position [157, 0]
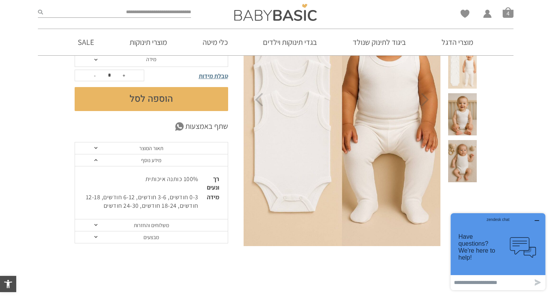
drag, startPoint x: 210, startPoint y: 72, endPoint x: 206, endPoint y: 72, distance: 3.9
click at [206, 72] on span "טבלת מידות" at bounding box center [213, 76] width 29 height 8
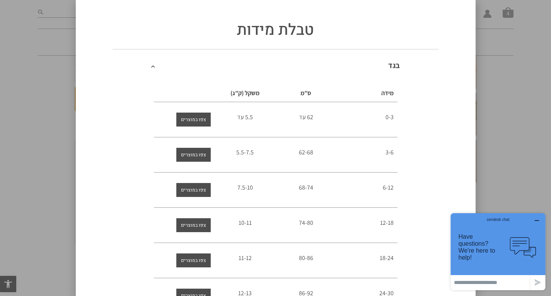
click at [29, 61] on div "טבלת מידות בגד מידה ס”מ משקל (ק”ג) 0-3 62 עד 5.5 עד 3-6 62-68 5.5-7.5 6-12" at bounding box center [275, 148] width 551 height 296
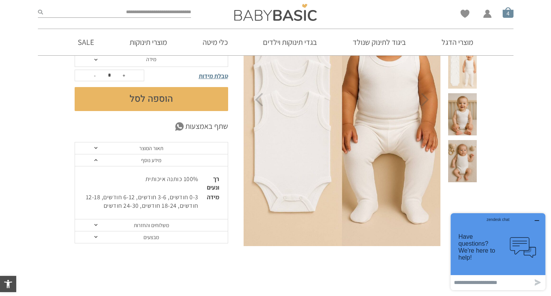
click at [511, 12] on span "סל קניות" at bounding box center [508, 12] width 11 height 11
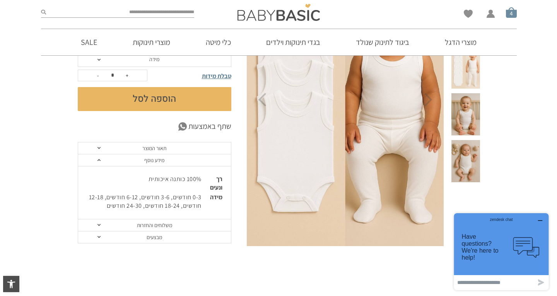
scroll to position [0, 0]
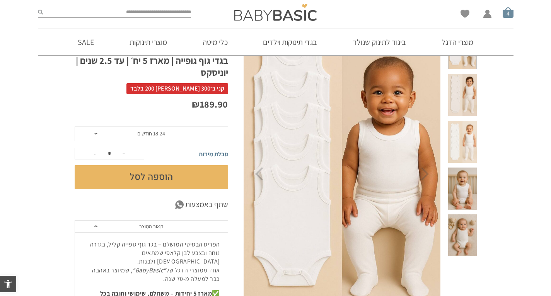
click at [506, 10] on span "סל קניות" at bounding box center [508, 12] width 11 height 11
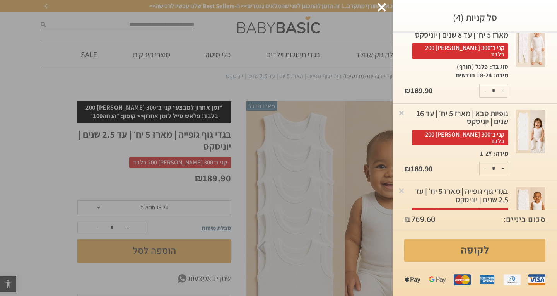
scroll to position [129, 0]
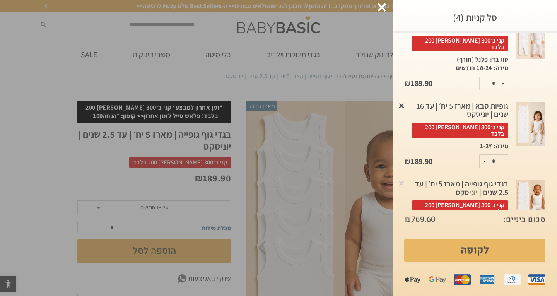
click at [405, 101] on link "×" at bounding box center [402, 105] width 8 height 8
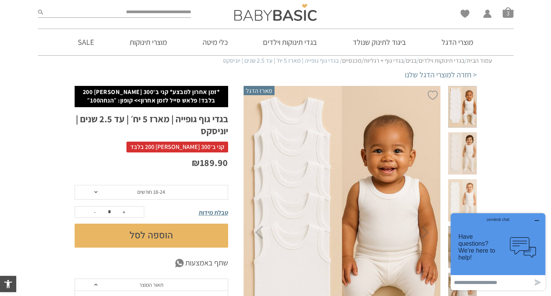
scroll to position [31, 0]
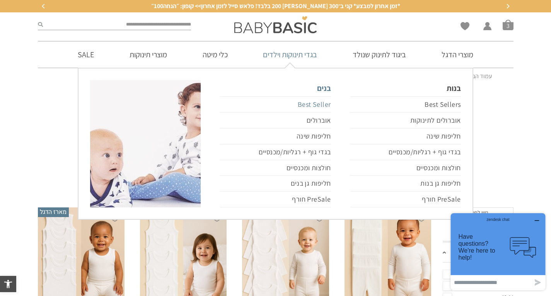
click at [311, 107] on link "Best Seller" at bounding box center [275, 104] width 111 height 16
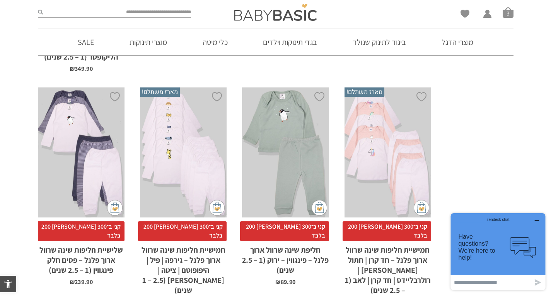
scroll to position [2475, 0]
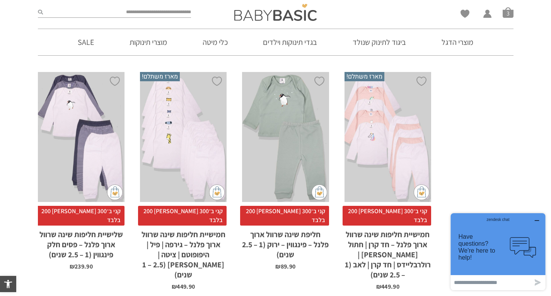
drag, startPoint x: 234, startPoint y: 184, endPoint x: 241, endPoint y: 179, distance: 7.7
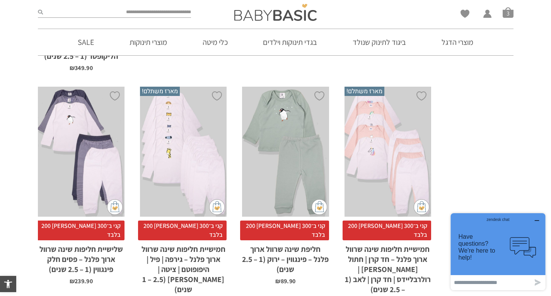
scroll to position [2460, 0]
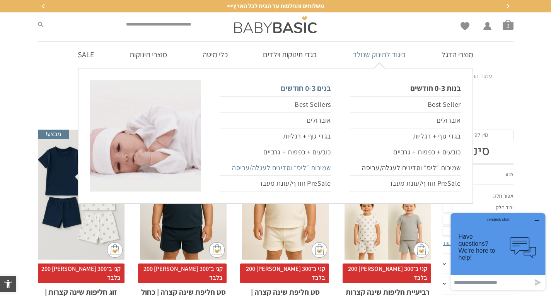
click at [282, 169] on link "שמיכות ״ליס״ וסדינים לעגלה/עריסה" at bounding box center [275, 168] width 111 height 16
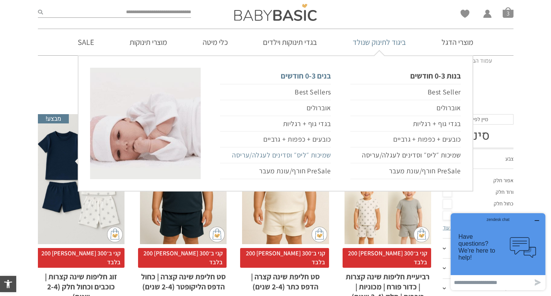
scroll to position [31, 0]
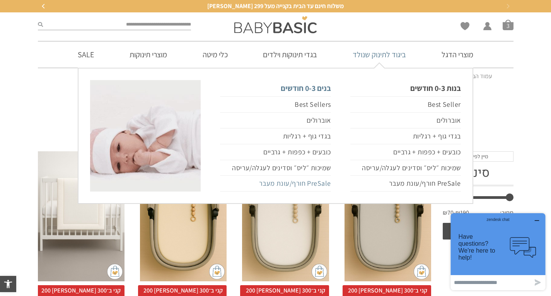
click at [301, 184] on link "PreSale חורף/עונת מעבר" at bounding box center [275, 184] width 111 height 16
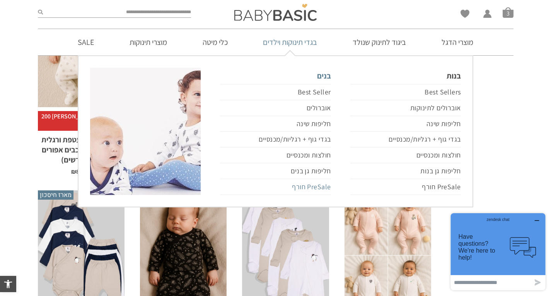
click at [309, 184] on link "PreSale חורף" at bounding box center [275, 187] width 111 height 16
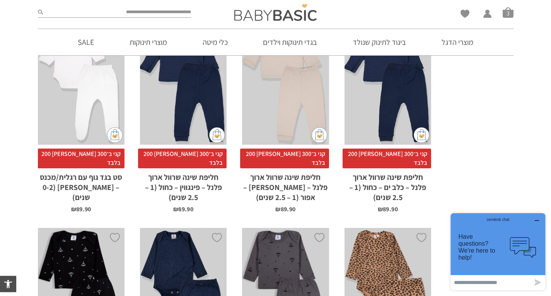
scroll to position [2361, 0]
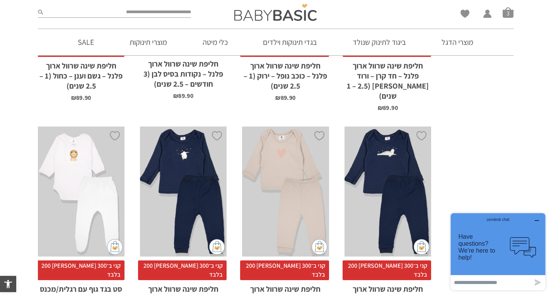
scroll to position [2191, 0]
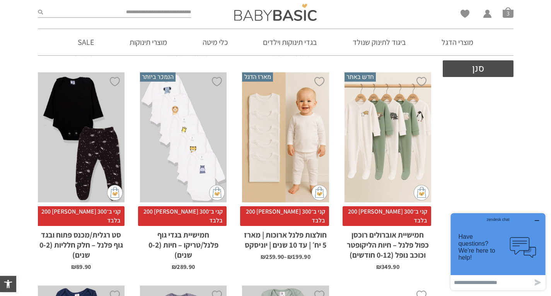
scroll to position [317, 0]
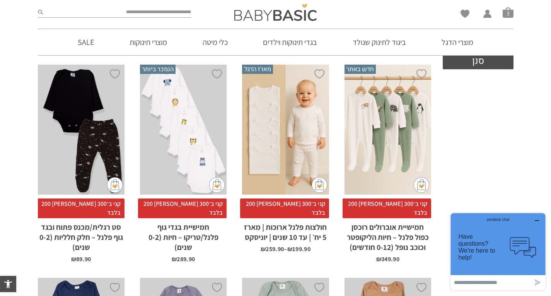
click at [277, 133] on div "x בחירת מידה 12-18m 18-24m 24-30m 2-5-4-שנים 4-6y 6-8-שנים 8-10y" at bounding box center [285, 130] width 87 height 130
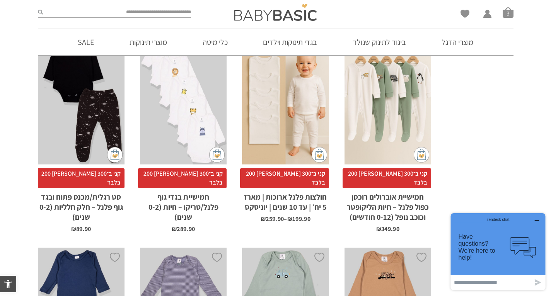
scroll to position [348, 0]
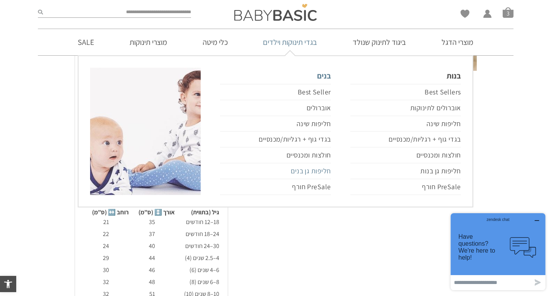
click at [306, 170] on link "חליפות גן בנים" at bounding box center [275, 171] width 111 height 16
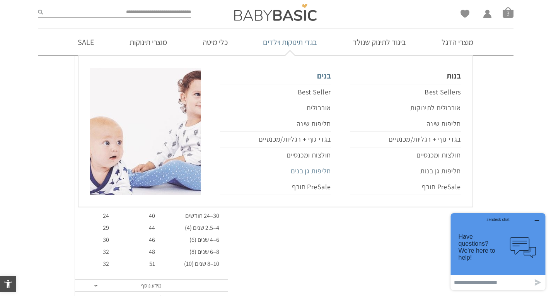
scroll to position [337, 0]
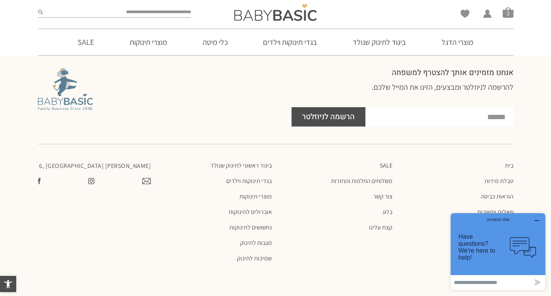
scroll to position [763, 0]
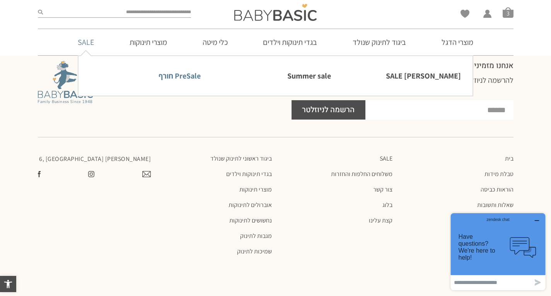
click at [176, 74] on link "PreSale חורף" at bounding box center [145, 76] width 111 height 16
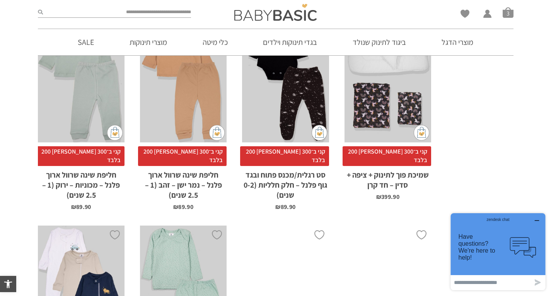
scroll to position [1482, 0]
